Goal: Information Seeking & Learning: Learn about a topic

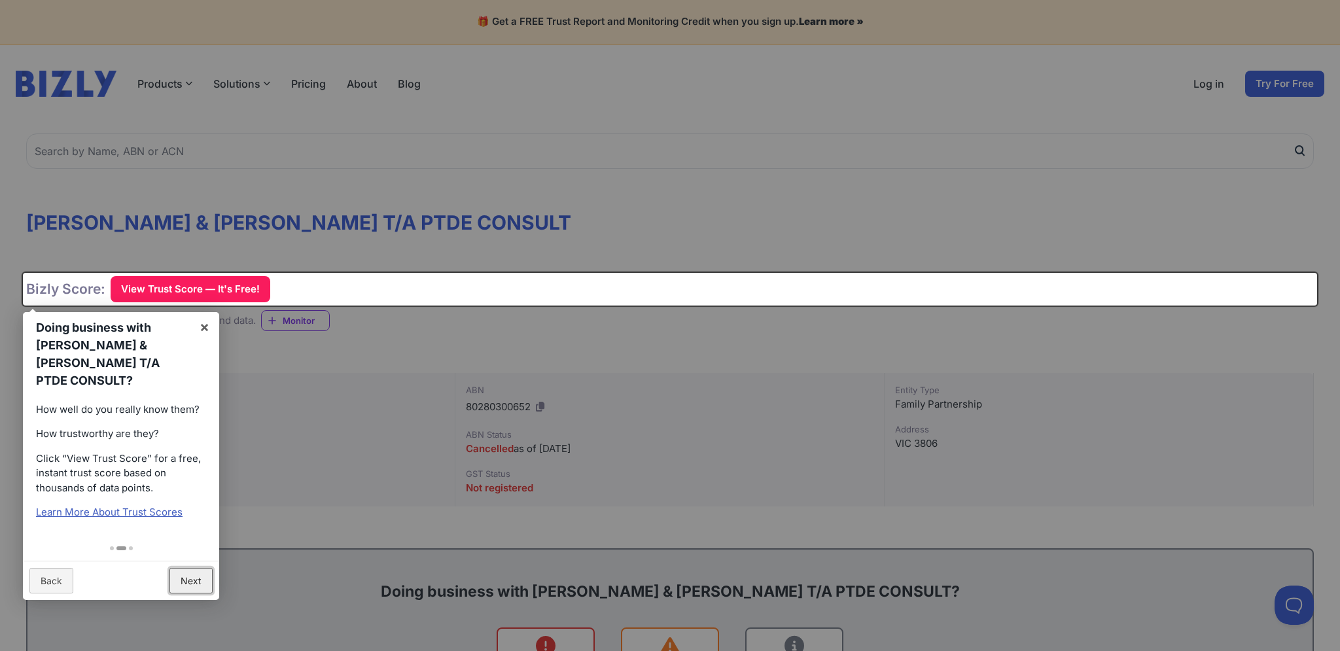
click at [184, 568] on link "Next" at bounding box center [190, 581] width 43 height 26
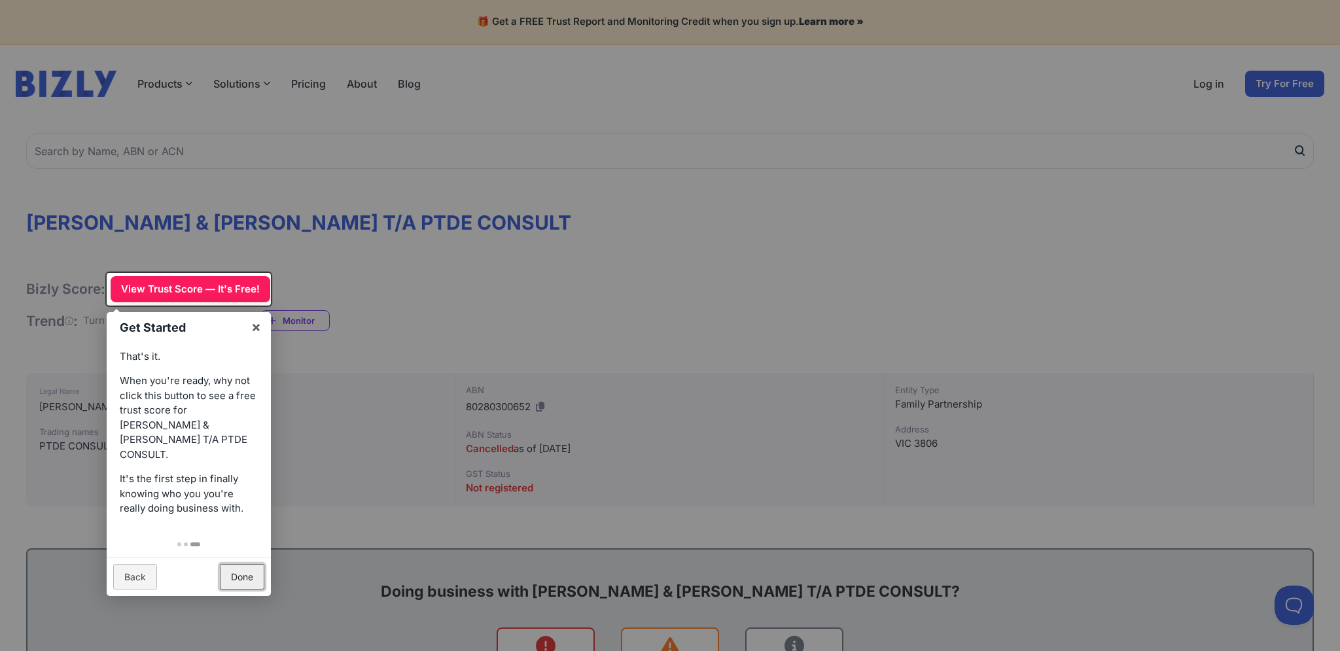
click at [246, 569] on link "Done" at bounding box center [242, 577] width 44 height 26
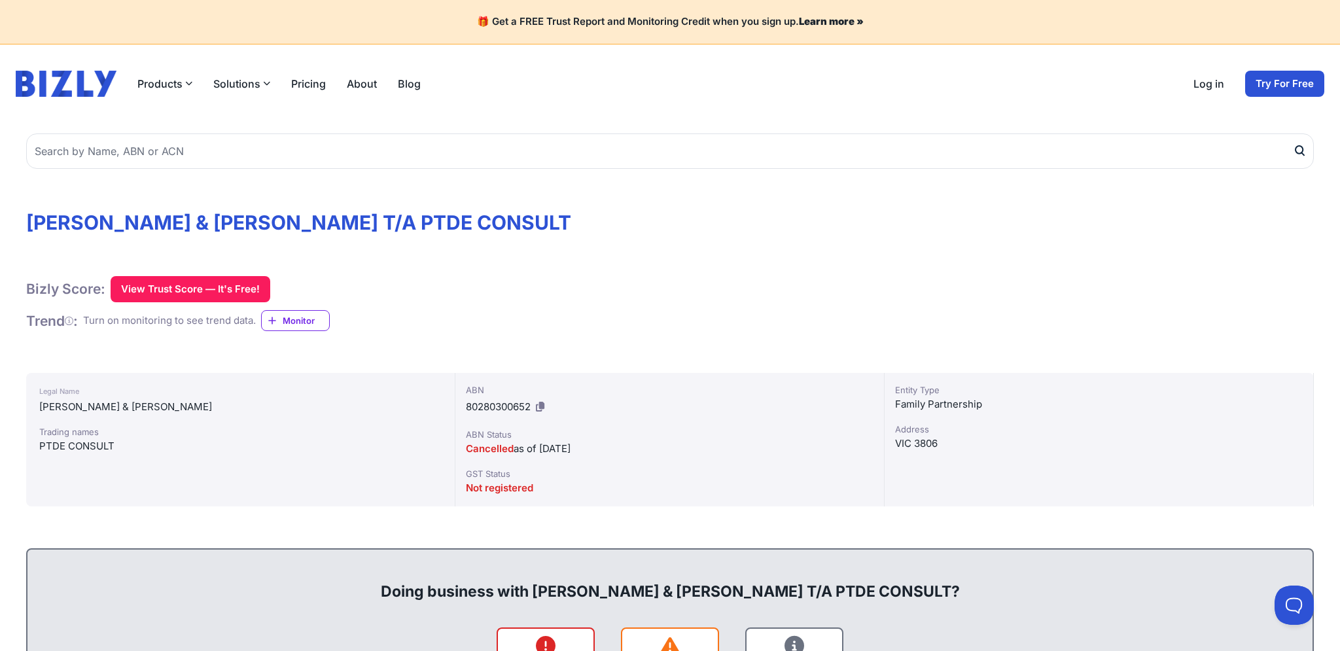
click at [542, 411] on icon at bounding box center [540, 407] width 9 height 10
